Goal: Transaction & Acquisition: Purchase product/service

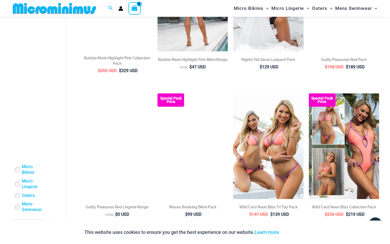
scroll to position [569, 0]
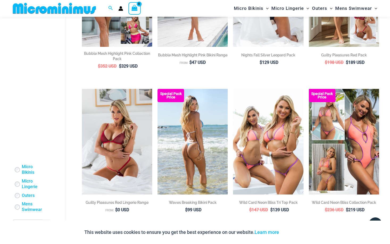
click at [82, 89] on img at bounding box center [82, 89] width 0 height 0
click at [188, 128] on img at bounding box center [193, 141] width 70 height 105
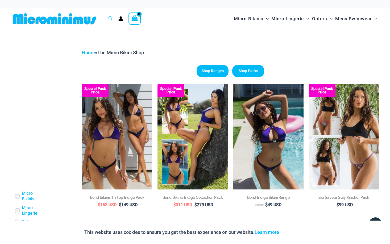
scroll to position [0, 0]
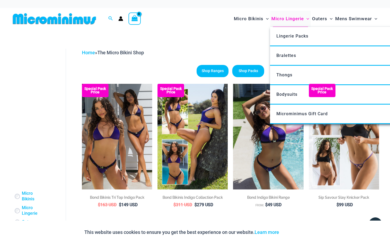
click at [284, 19] on span "Micro Lingerie" at bounding box center [288, 19] width 32 height 14
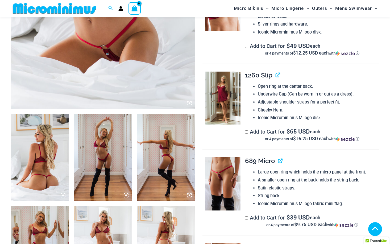
scroll to position [223, 0]
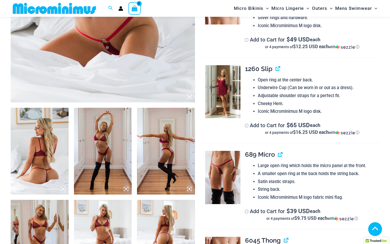
click at [51, 151] on img at bounding box center [40, 151] width 58 height 87
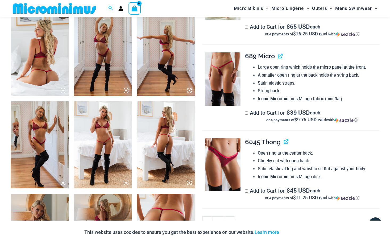
scroll to position [320, 0]
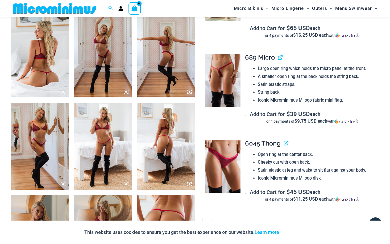
click at [222, 78] on img at bounding box center [222, 80] width 35 height 53
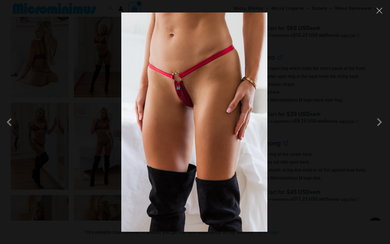
click at [9, 122] on span at bounding box center [11, 122] width 16 height 16
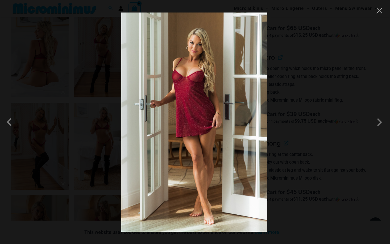
click at [9, 122] on span at bounding box center [11, 122] width 16 height 16
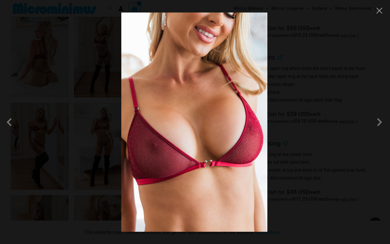
click at [9, 122] on span at bounding box center [11, 122] width 16 height 16
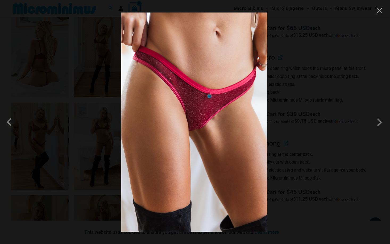
click at [9, 122] on span at bounding box center [11, 122] width 16 height 16
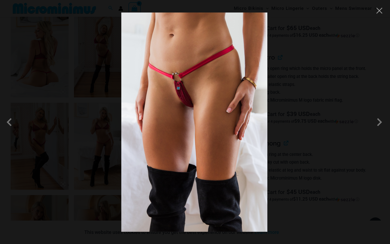
click at [9, 122] on span at bounding box center [11, 122] width 16 height 16
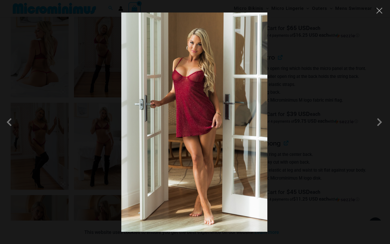
click at [9, 122] on span at bounding box center [11, 122] width 16 height 16
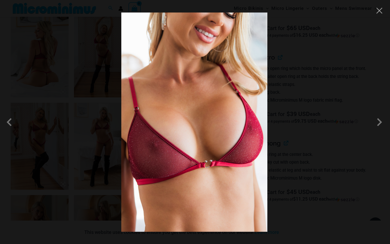
click at [9, 122] on span at bounding box center [11, 122] width 16 height 16
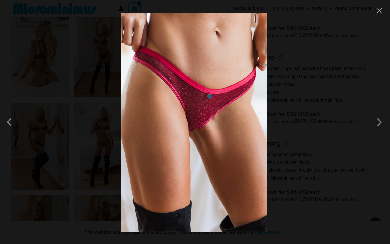
click at [9, 122] on span at bounding box center [11, 122] width 16 height 16
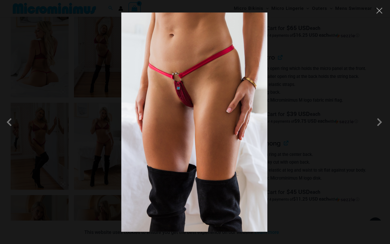
click at [9, 122] on span at bounding box center [11, 122] width 16 height 16
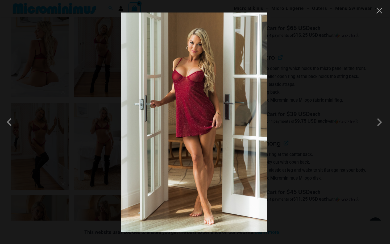
click at [383, 11] on button "Close" at bounding box center [380, 11] width 8 height 8
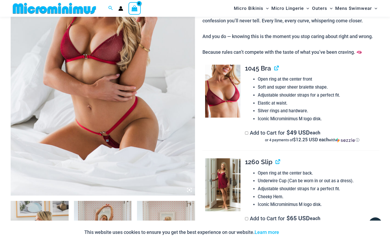
scroll to position [130, 0]
click at [276, 159] on link "View product" at bounding box center [276, 162] width 0 height 8
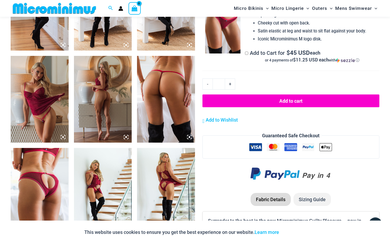
scroll to position [460, 0]
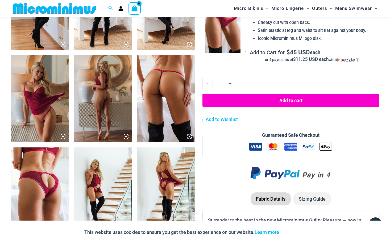
click at [169, 100] on img at bounding box center [166, 98] width 58 height 87
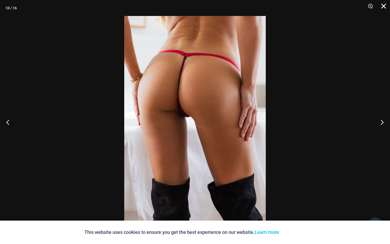
click at [383, 4] on button "Close" at bounding box center [381, 8] width 13 height 16
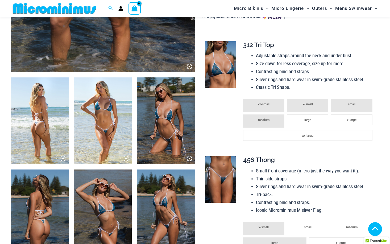
scroll to position [253, 0]
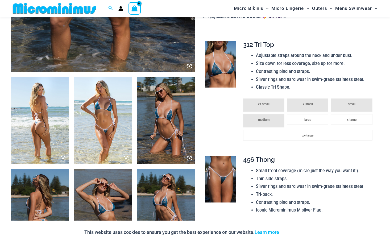
click at [96, 118] on img at bounding box center [103, 120] width 58 height 87
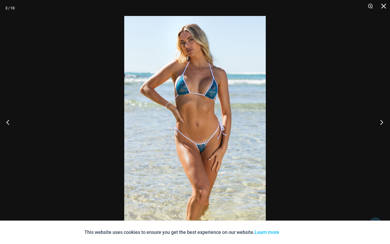
click at [383, 123] on button "Next" at bounding box center [380, 122] width 20 height 27
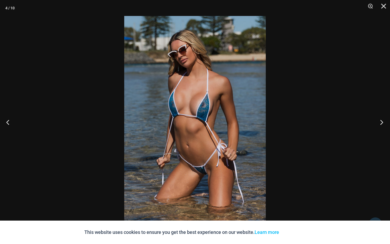
click at [383, 123] on button "Next" at bounding box center [380, 122] width 20 height 27
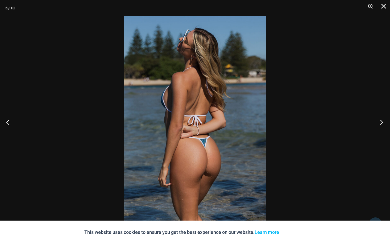
click at [383, 123] on button "Next" at bounding box center [380, 122] width 20 height 27
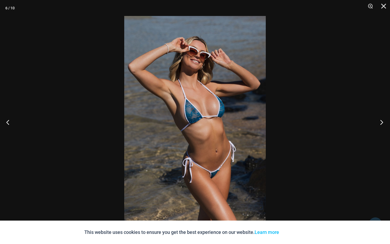
click at [383, 123] on button "Next" at bounding box center [380, 122] width 20 height 27
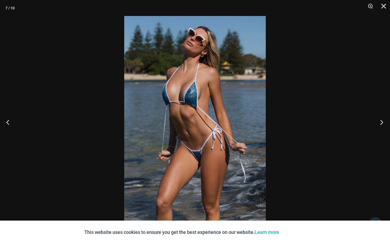
click at [383, 123] on button "Next" at bounding box center [380, 122] width 20 height 27
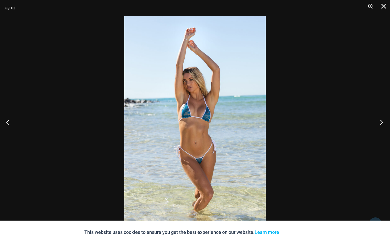
click at [383, 123] on button "Next" at bounding box center [380, 122] width 20 height 27
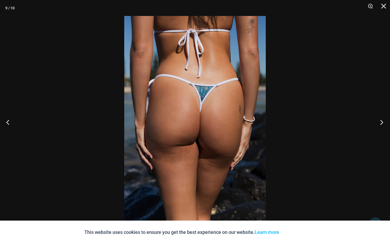
click at [383, 123] on button "Next" at bounding box center [380, 122] width 20 height 27
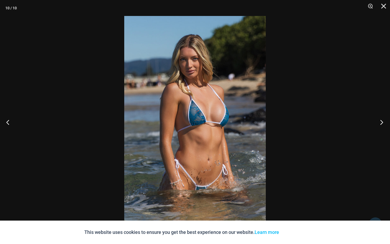
click at [383, 123] on button "Next" at bounding box center [380, 122] width 20 height 27
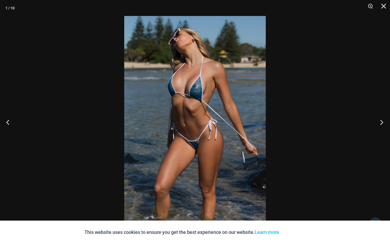
click at [383, 123] on button "Next" at bounding box center [380, 122] width 20 height 27
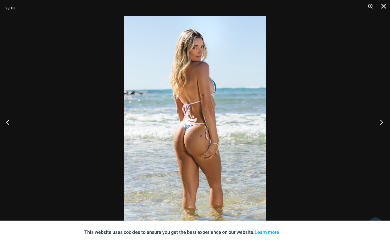
click at [383, 123] on button "Next" at bounding box center [380, 122] width 20 height 27
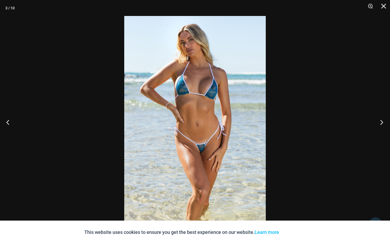
click at [383, 123] on button "Next" at bounding box center [380, 122] width 20 height 27
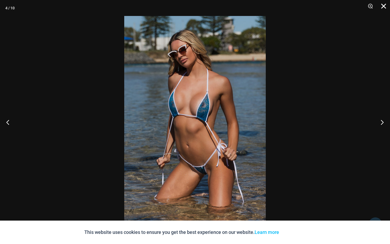
click at [382, 7] on button "Close" at bounding box center [381, 8] width 13 height 16
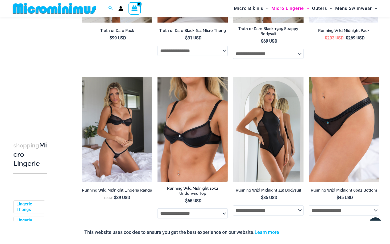
scroll to position [483, 0]
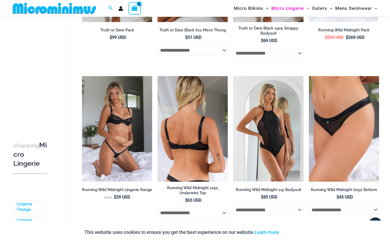
click at [184, 142] on img at bounding box center [193, 128] width 70 height 105
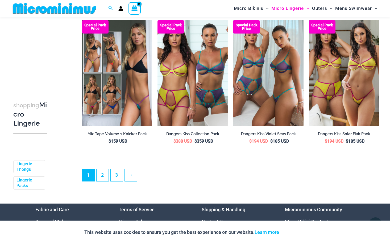
scroll to position [1172, 0]
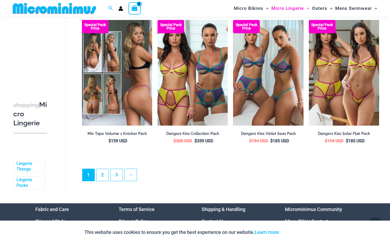
click at [127, 98] on img at bounding box center [117, 72] width 70 height 105
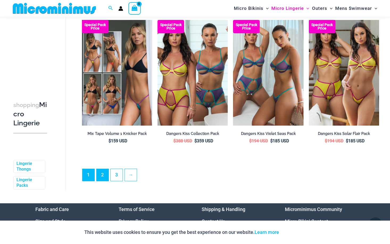
click at [102, 174] on link "2" at bounding box center [103, 175] width 12 height 12
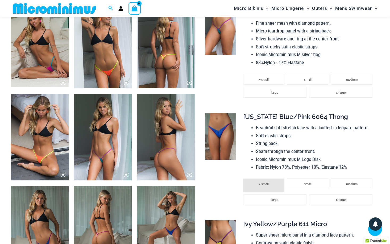
scroll to position [422, 0]
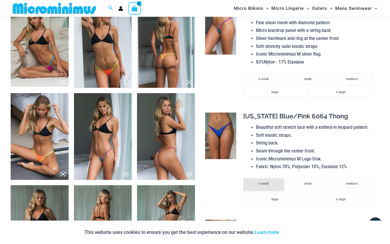
click at [105, 141] on img at bounding box center [103, 136] width 58 height 87
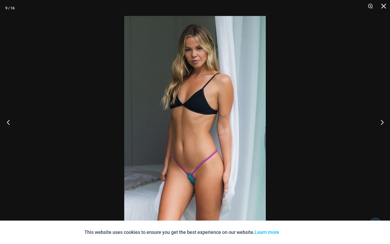
click at [10, 121] on button "Previous" at bounding box center [10, 122] width 20 height 27
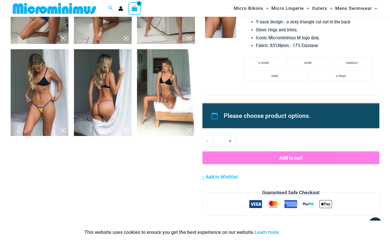
scroll to position [650, 0]
click at [39, 100] on img at bounding box center [40, 92] width 58 height 87
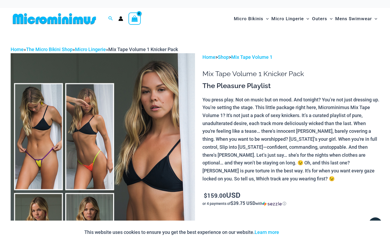
scroll to position [0, 0]
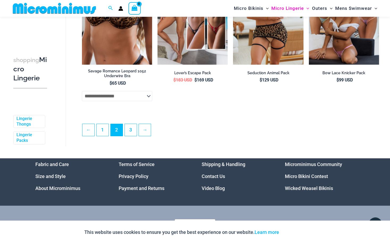
scroll to position [1212, 0]
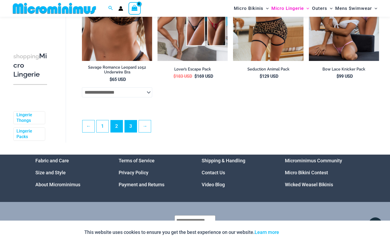
click at [133, 128] on link "3" at bounding box center [131, 126] width 12 height 12
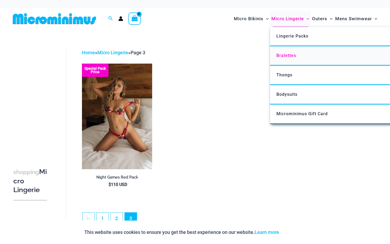
click at [288, 55] on span "Bralettes" at bounding box center [287, 55] width 20 height 5
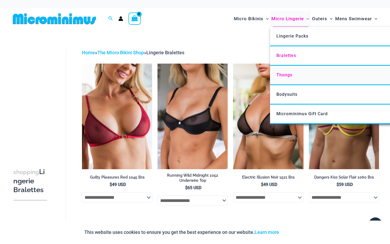
click at [281, 76] on span "Thongs" at bounding box center [285, 74] width 16 height 5
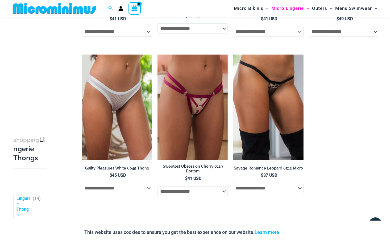
scroll to position [478, 0]
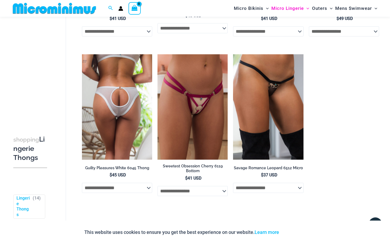
click at [142, 114] on img at bounding box center [117, 106] width 70 height 105
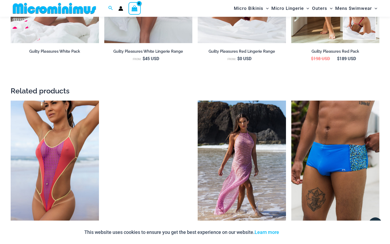
scroll to position [486, 0]
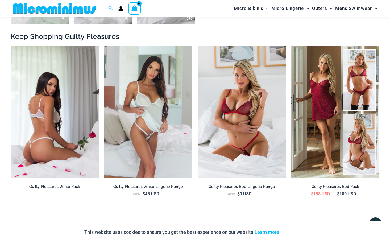
click at [64, 129] on img at bounding box center [55, 112] width 88 height 132
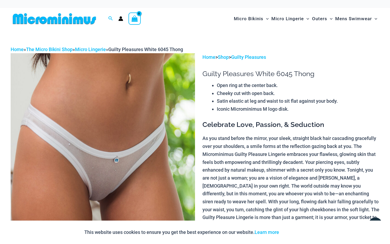
scroll to position [0, 0]
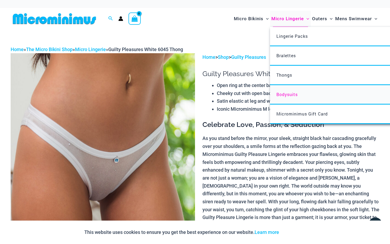
click at [285, 95] on span "Bodysuits" at bounding box center [287, 95] width 21 height 6
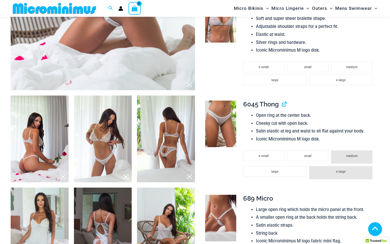
scroll to position [236, 0]
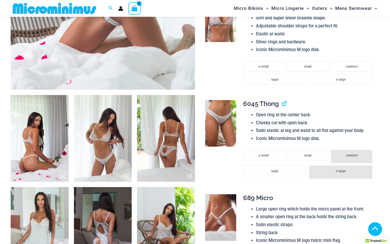
click at [95, 144] on img at bounding box center [103, 138] width 58 height 87
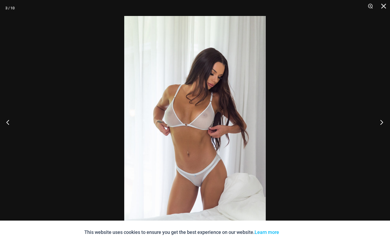
click at [385, 122] on button "Next" at bounding box center [380, 122] width 20 height 27
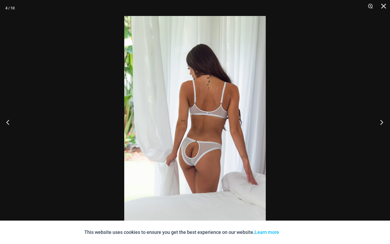
click at [385, 122] on button "Next" at bounding box center [380, 122] width 20 height 27
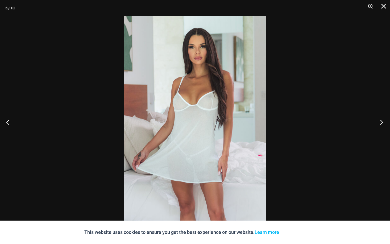
click at [385, 122] on button "Next" at bounding box center [380, 122] width 20 height 27
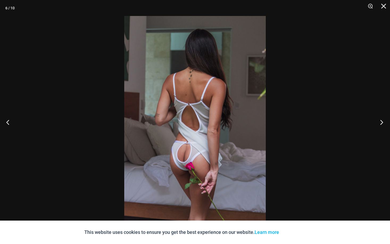
click at [385, 122] on button "Next" at bounding box center [380, 122] width 20 height 27
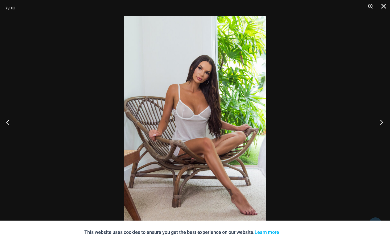
click at [385, 122] on button "Next" at bounding box center [380, 122] width 20 height 27
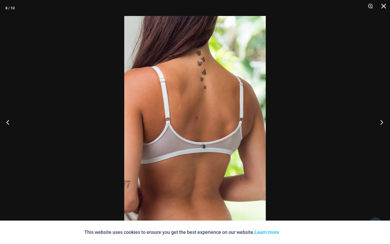
click at [385, 122] on button "Next" at bounding box center [380, 122] width 20 height 27
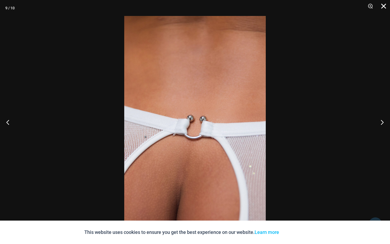
click at [384, 7] on button "Close" at bounding box center [381, 8] width 13 height 16
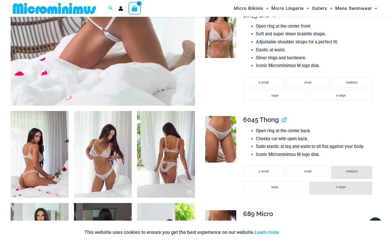
scroll to position [70, 0]
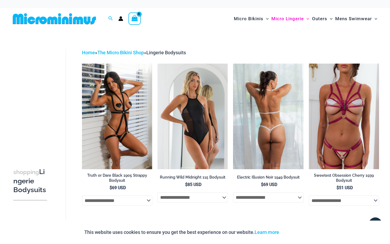
click at [276, 106] on img at bounding box center [268, 116] width 70 height 105
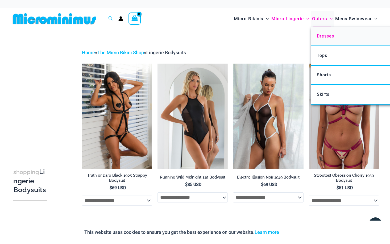
click at [325, 35] on span "Dresses" at bounding box center [325, 36] width 17 height 5
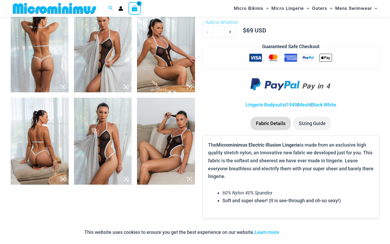
scroll to position [326, 0]
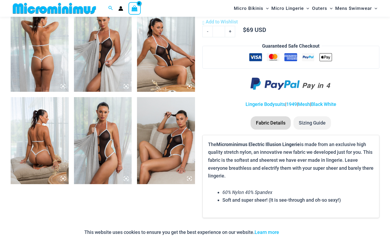
click at [51, 146] on img at bounding box center [40, 140] width 58 height 87
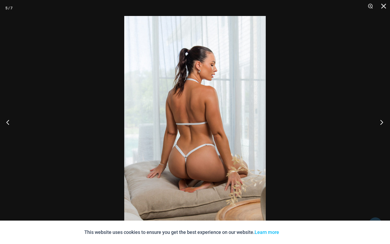
click at [383, 122] on button "Next" at bounding box center [380, 122] width 20 height 27
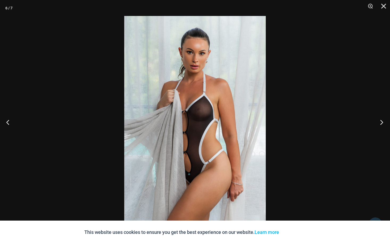
click at [383, 122] on button "Next" at bounding box center [380, 122] width 20 height 27
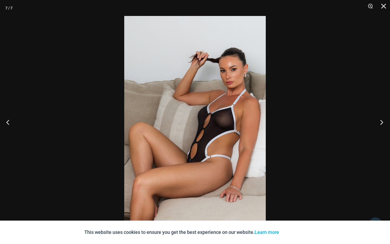
click at [383, 122] on button "Next" at bounding box center [380, 122] width 20 height 27
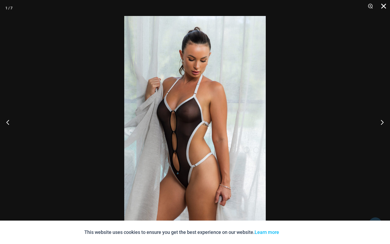
click at [383, 7] on button "Close" at bounding box center [381, 8] width 13 height 16
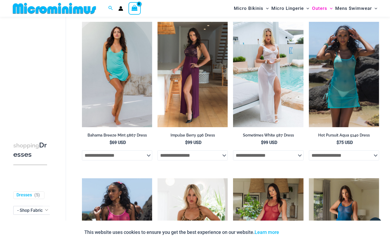
scroll to position [195, 0]
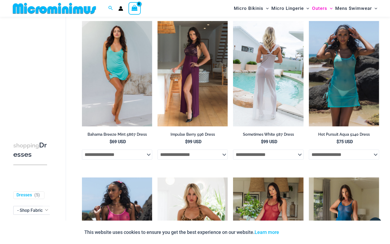
click at [272, 113] on img at bounding box center [268, 73] width 70 height 105
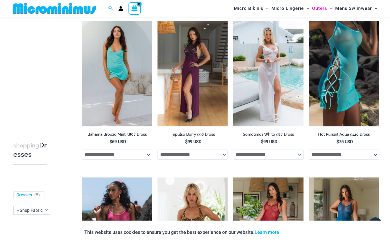
click at [341, 88] on img at bounding box center [344, 73] width 70 height 105
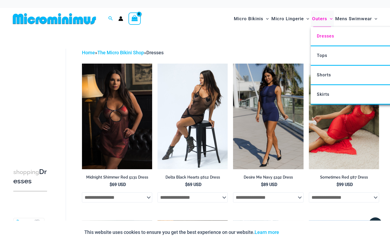
scroll to position [0, 0]
click at [321, 55] on span "Tops" at bounding box center [322, 55] width 10 height 5
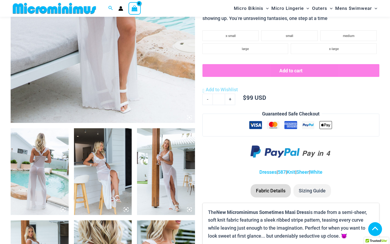
scroll to position [203, 0]
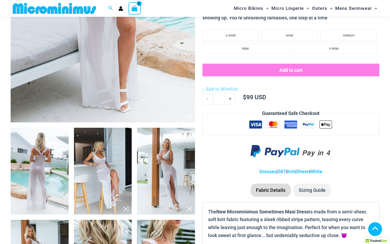
click at [167, 157] on img at bounding box center [166, 171] width 58 height 87
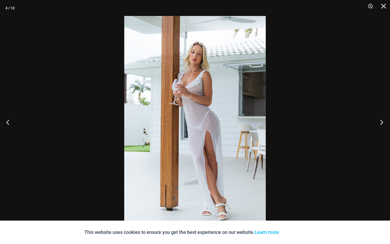
click at [382, 120] on button "Next" at bounding box center [380, 122] width 20 height 27
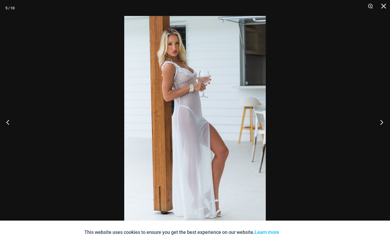
click at [382, 120] on button "Next" at bounding box center [380, 122] width 20 height 27
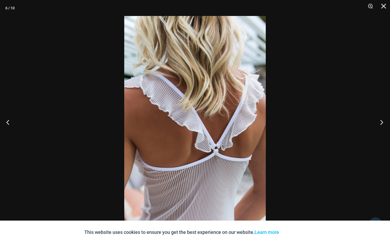
click at [382, 120] on button "Next" at bounding box center [380, 122] width 20 height 27
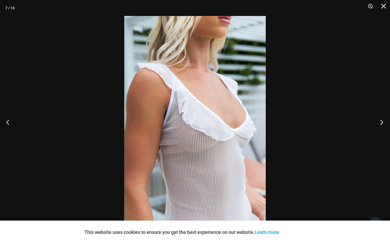
click at [382, 120] on button "Next" at bounding box center [380, 122] width 20 height 27
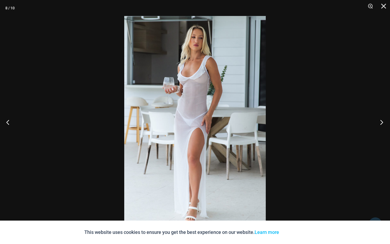
click at [382, 120] on button "Next" at bounding box center [380, 122] width 20 height 27
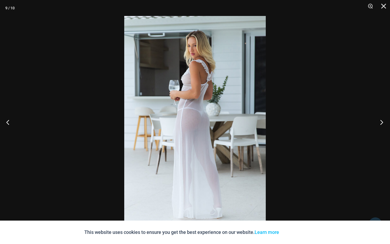
click at [382, 120] on button "Next" at bounding box center [380, 122] width 20 height 27
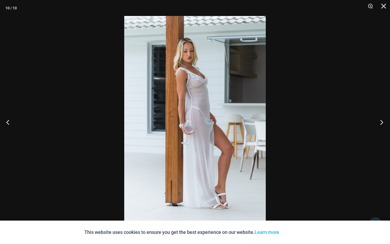
click at [382, 120] on button "Next" at bounding box center [380, 122] width 20 height 27
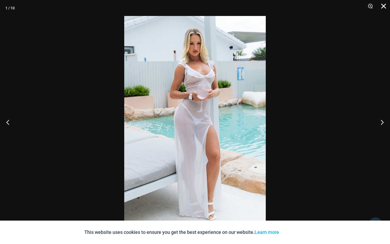
click at [383, 6] on button "Close" at bounding box center [381, 8] width 13 height 16
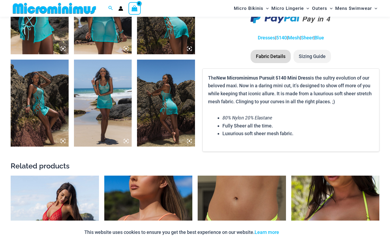
scroll to position [364, 0]
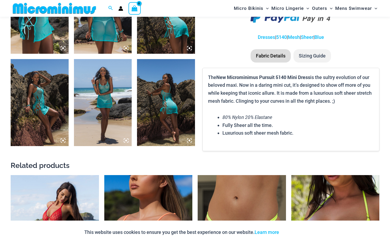
click at [100, 113] on img at bounding box center [103, 102] width 58 height 87
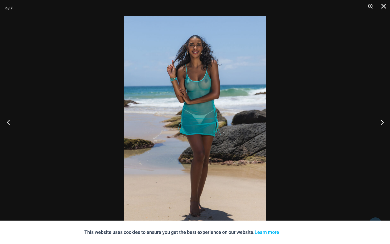
click at [11, 121] on button "Previous" at bounding box center [10, 122] width 20 height 27
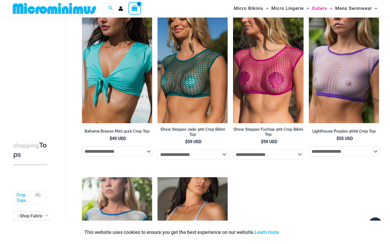
scroll to position [26, 0]
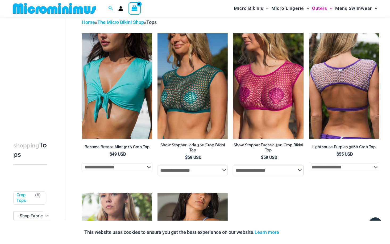
click at [350, 117] on img at bounding box center [344, 85] width 70 height 105
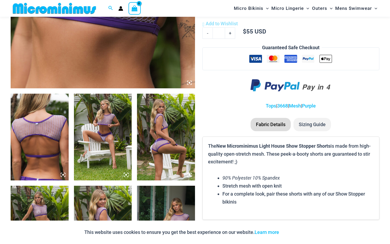
scroll to position [238, 0]
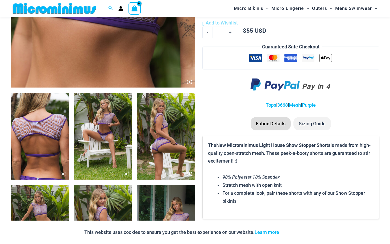
click at [126, 172] on icon at bounding box center [126, 174] width 5 height 5
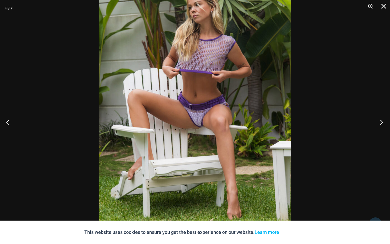
click at [381, 121] on button "Next" at bounding box center [380, 122] width 20 height 27
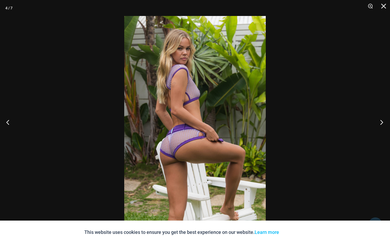
click at [381, 121] on button "Next" at bounding box center [380, 122] width 20 height 27
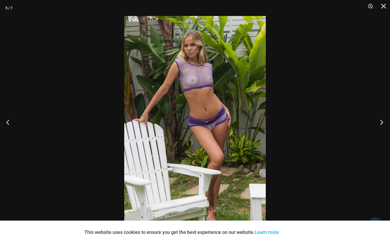
click at [381, 121] on button "Next" at bounding box center [380, 122] width 20 height 27
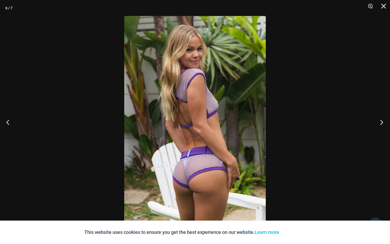
click at [381, 121] on button "Next" at bounding box center [380, 122] width 20 height 27
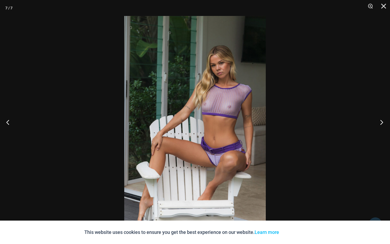
click at [381, 121] on button "Next" at bounding box center [380, 122] width 20 height 27
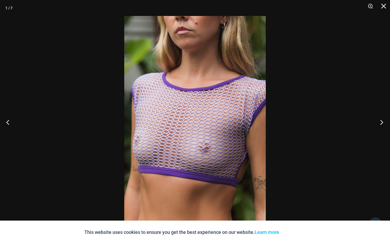
click at [381, 121] on button "Next" at bounding box center [380, 122] width 20 height 27
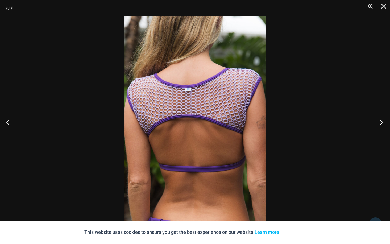
click at [381, 121] on button "Next" at bounding box center [380, 122] width 20 height 27
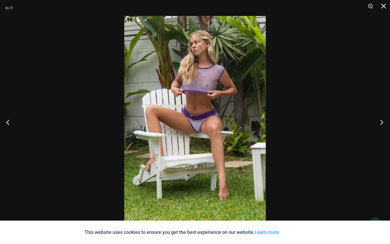
click at [381, 121] on button "Next" at bounding box center [380, 122] width 20 height 27
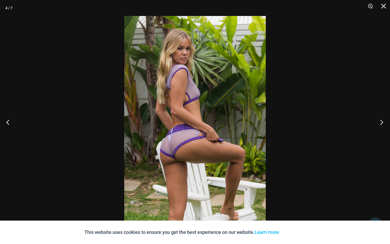
click at [381, 121] on button "Next" at bounding box center [380, 122] width 20 height 27
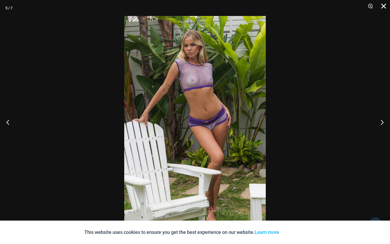
click at [382, 2] on button "Close" at bounding box center [381, 8] width 13 height 16
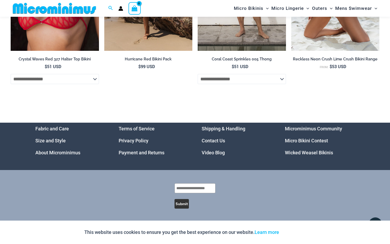
scroll to position [1659, 0]
click at [214, 152] on link "Video Blog" at bounding box center [213, 153] width 23 height 6
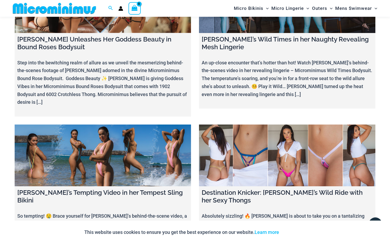
scroll to position [3003, 0]
